Goal: Task Accomplishment & Management: Use online tool/utility

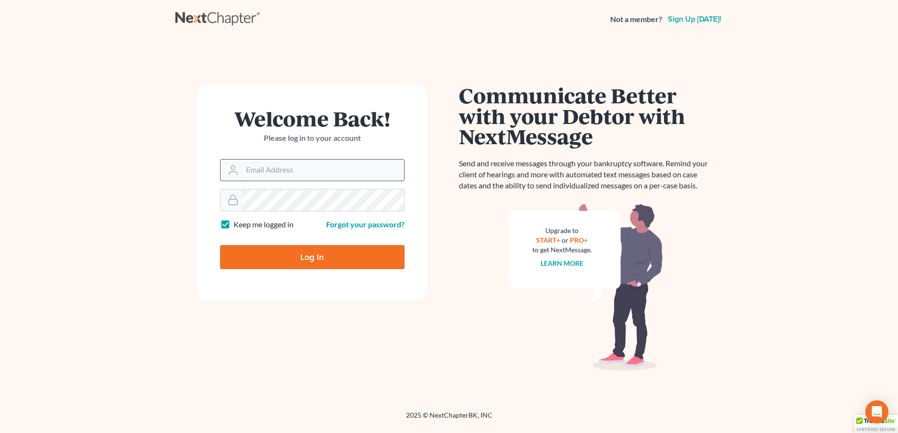
click at [297, 169] on input "Email Address" at bounding box center [323, 169] width 162 height 21
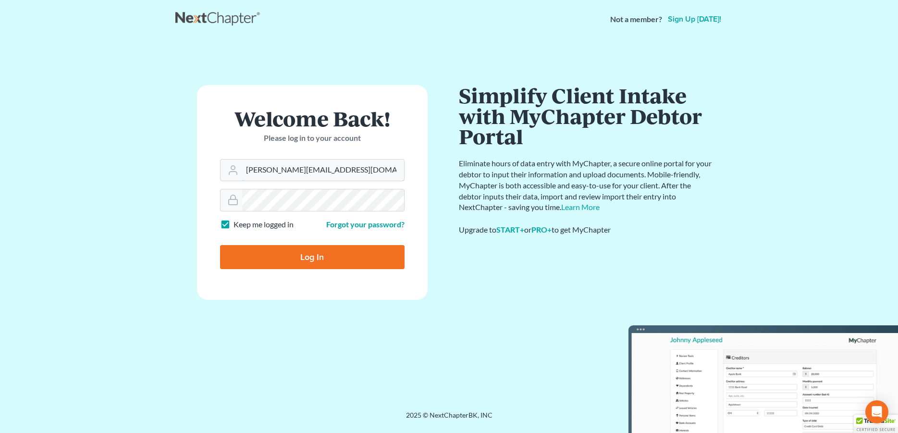
type input "[PERSON_NAME][EMAIL_ADDRESS][DOMAIN_NAME]"
click at [273, 250] on input "Log In" at bounding box center [312, 257] width 184 height 24
type input "Thinking..."
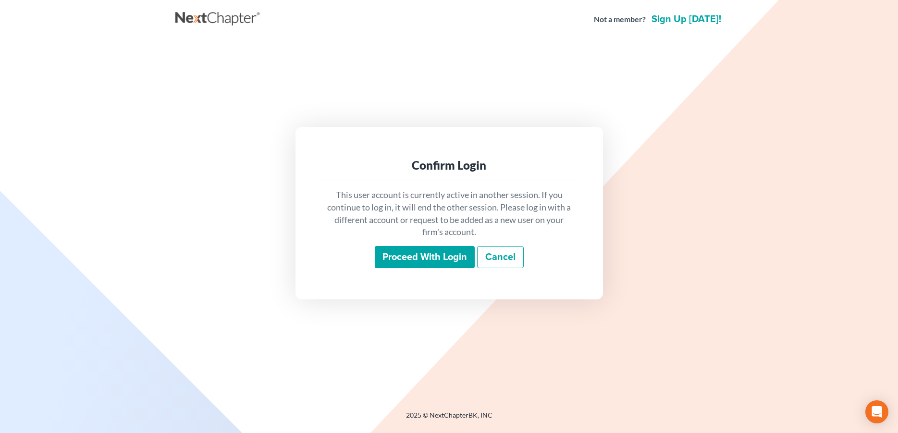
click at [421, 260] on input "Proceed with login" at bounding box center [425, 257] width 100 height 22
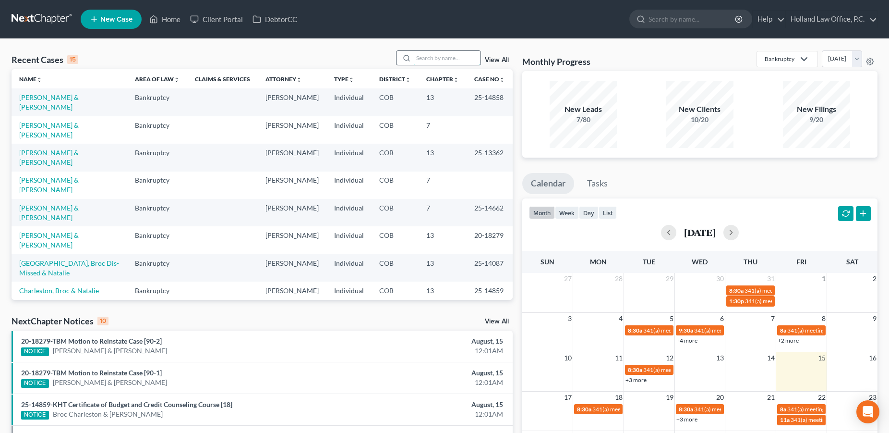
click at [425, 62] on input "search" at bounding box center [446, 58] width 67 height 14
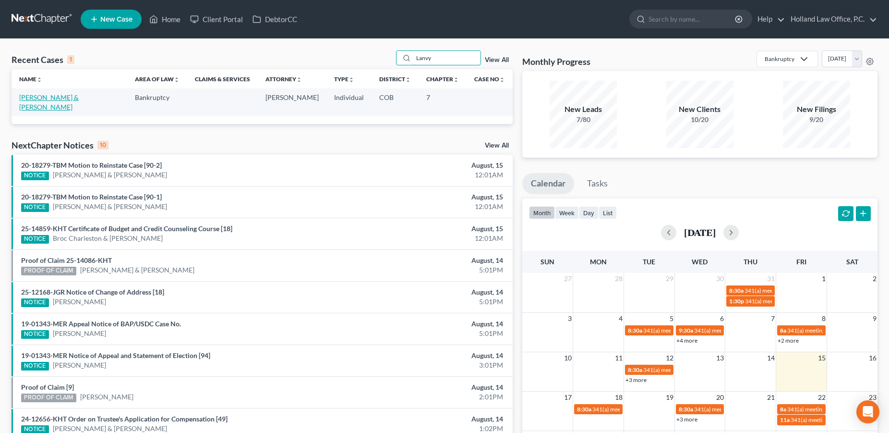
type input "Lanvy"
click at [62, 101] on link "Johnson, Brett & Huynh, Lanvy" at bounding box center [49, 102] width 60 height 18
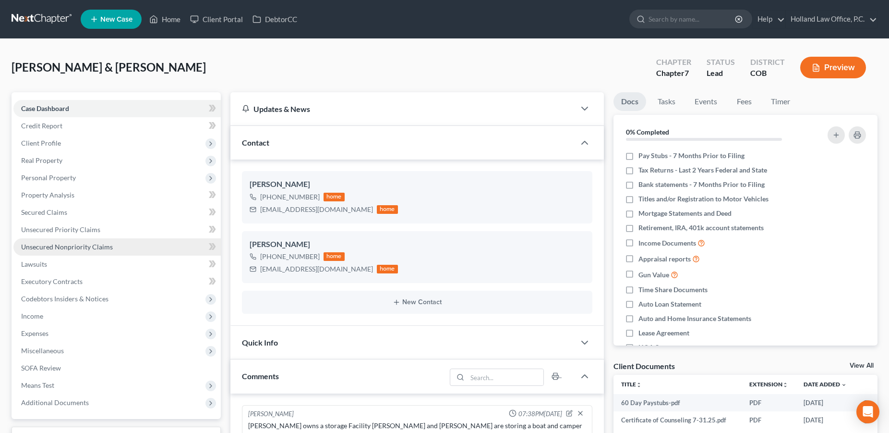
scroll to position [73, 0]
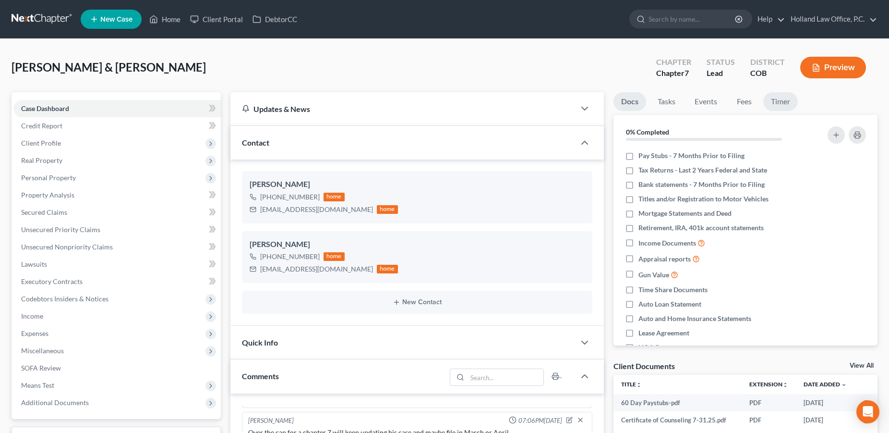
click at [777, 100] on link "Timer" at bounding box center [781, 101] width 35 height 19
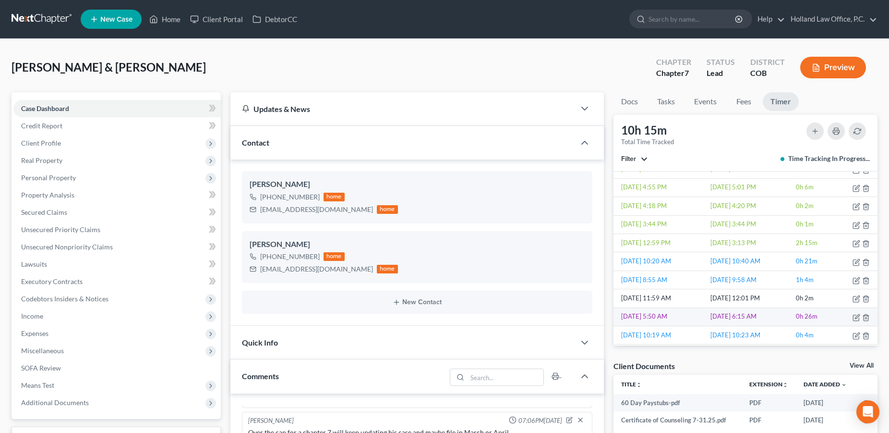
scroll to position [189, 0]
